Goal: Information Seeking & Learning: Learn about a topic

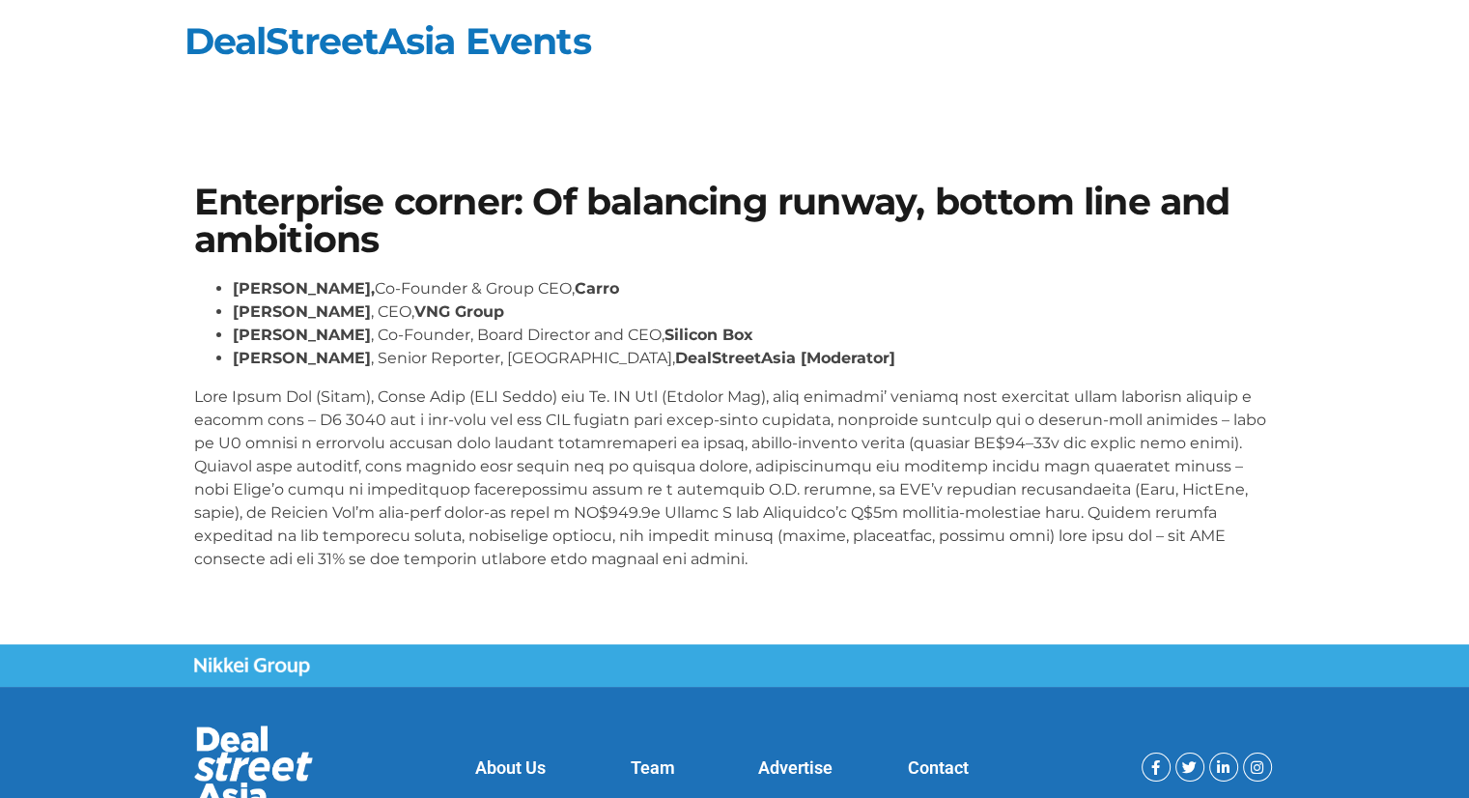
click at [999, 380] on div "[PERSON_NAME], Co-Founder & Group CEO, Carro [PERSON_NAME] , CEO, VNG Group [PE…" at bounding box center [735, 424] width 1082 height 294
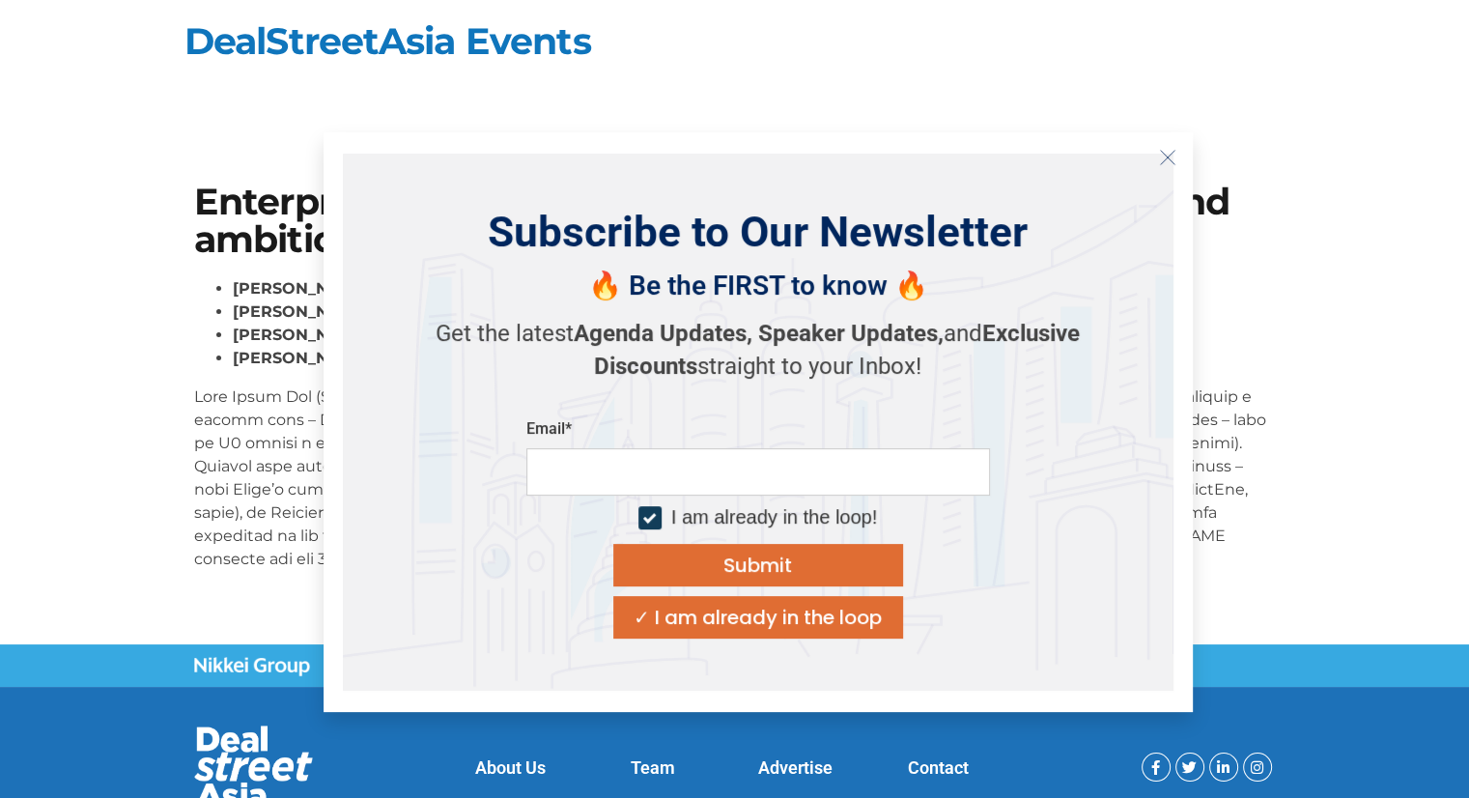
click at [1171, 160] on icon "Close" at bounding box center [1167, 157] width 17 height 17
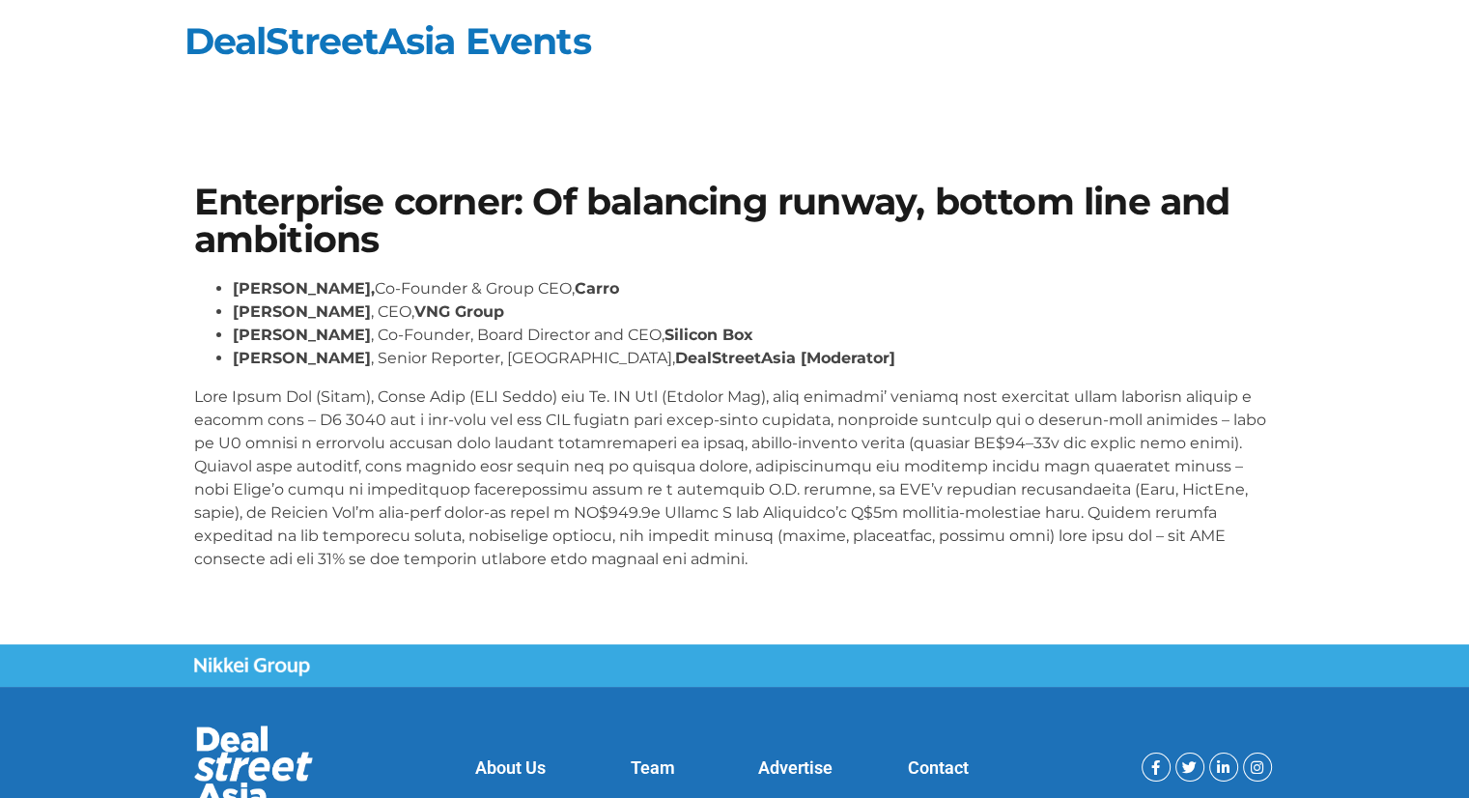
click at [756, 445] on p at bounding box center [735, 477] width 1082 height 185
click at [394, 40] on link "DealStreetAsia Events" at bounding box center [388, 40] width 407 height 45
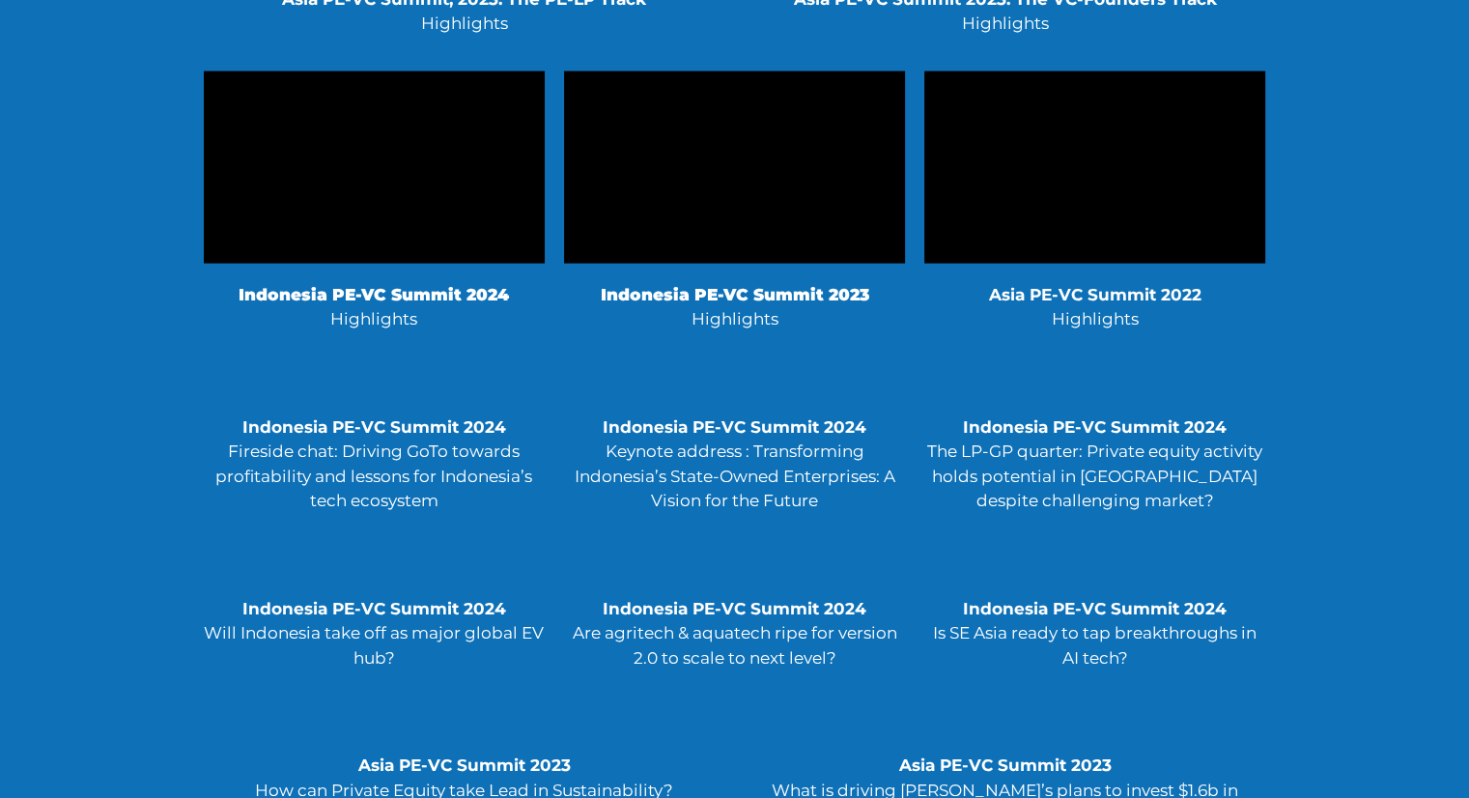
scroll to position [4347, 0]
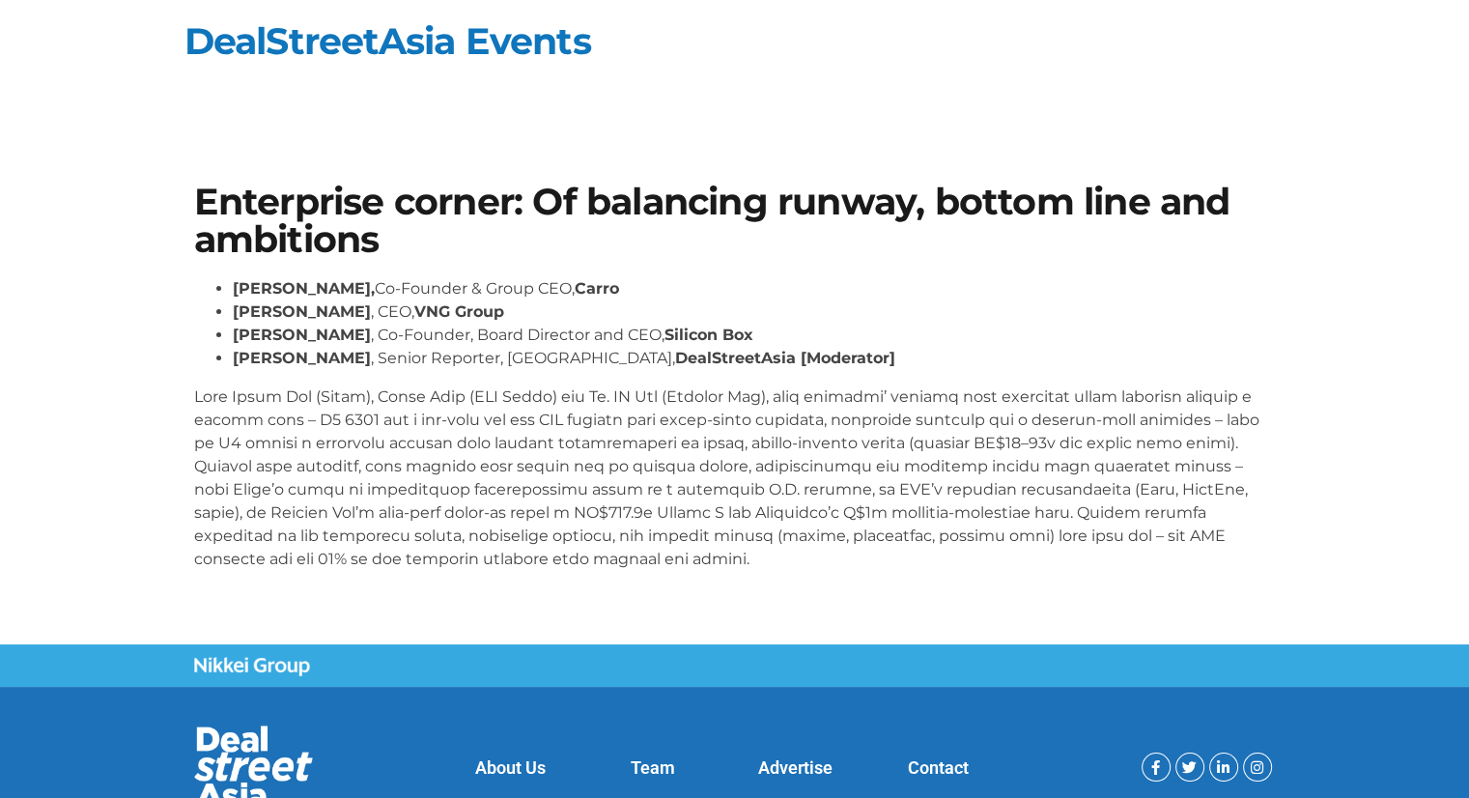
click at [854, 356] on li "[PERSON_NAME] , Senior Reporter, [GEOGRAPHIC_DATA], DealStreetAsia [Moderator]" at bounding box center [754, 358] width 1043 height 23
